Goal: Check status: Check status

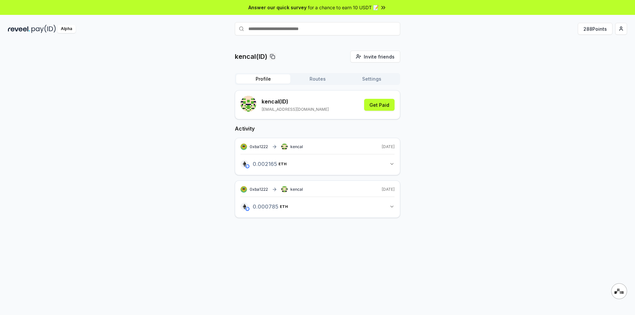
click at [394, 161] on button "0.002165 ETH 0.00216517595296253 ETH" at bounding box center [318, 164] width 154 height 11
click at [320, 191] on link "View transaction" at bounding box center [322, 193] width 26 height 4
click at [325, 78] on button "Routes" at bounding box center [318, 78] width 54 height 9
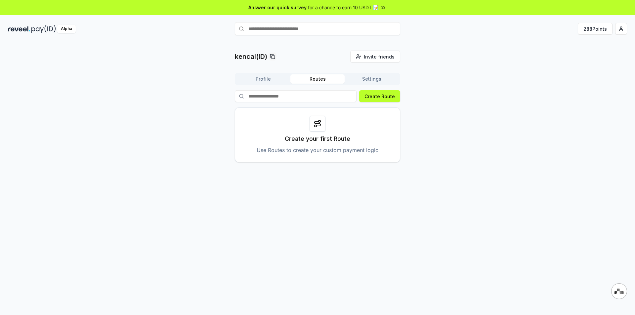
click at [247, 77] on button "Profile" at bounding box center [263, 78] width 54 height 9
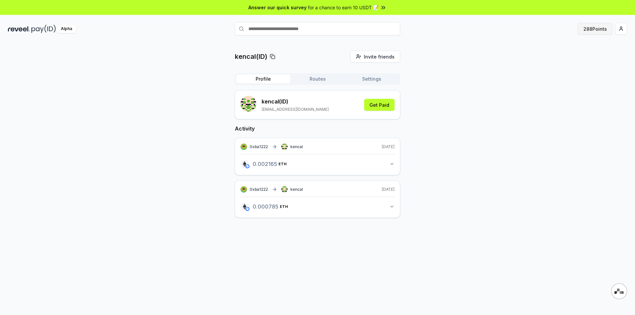
click at [592, 30] on button "288 Points" at bounding box center [595, 29] width 35 height 12
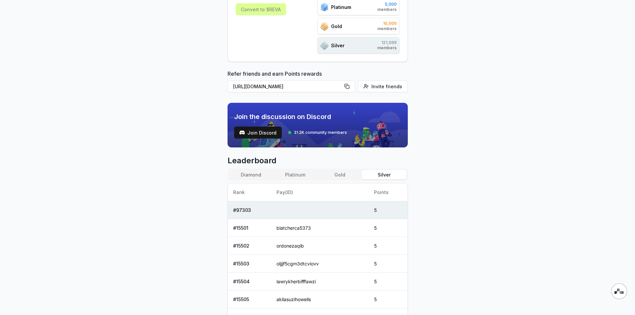
scroll to position [165, 0]
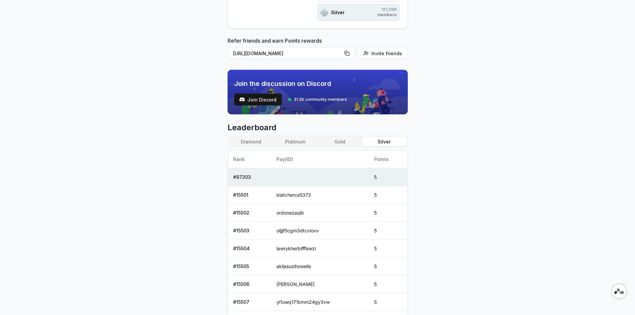
click at [317, 176] on td at bounding box center [320, 177] width 98 height 18
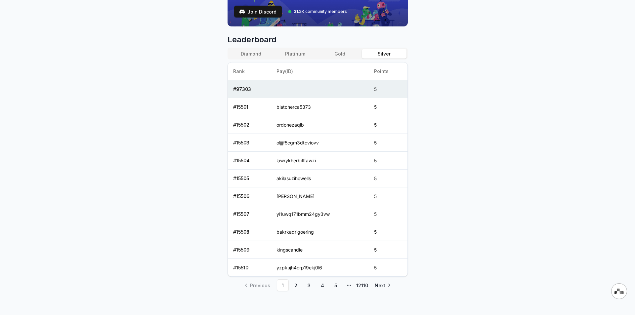
scroll to position [256, 0]
